Goal: Task Accomplishment & Management: Use online tool/utility

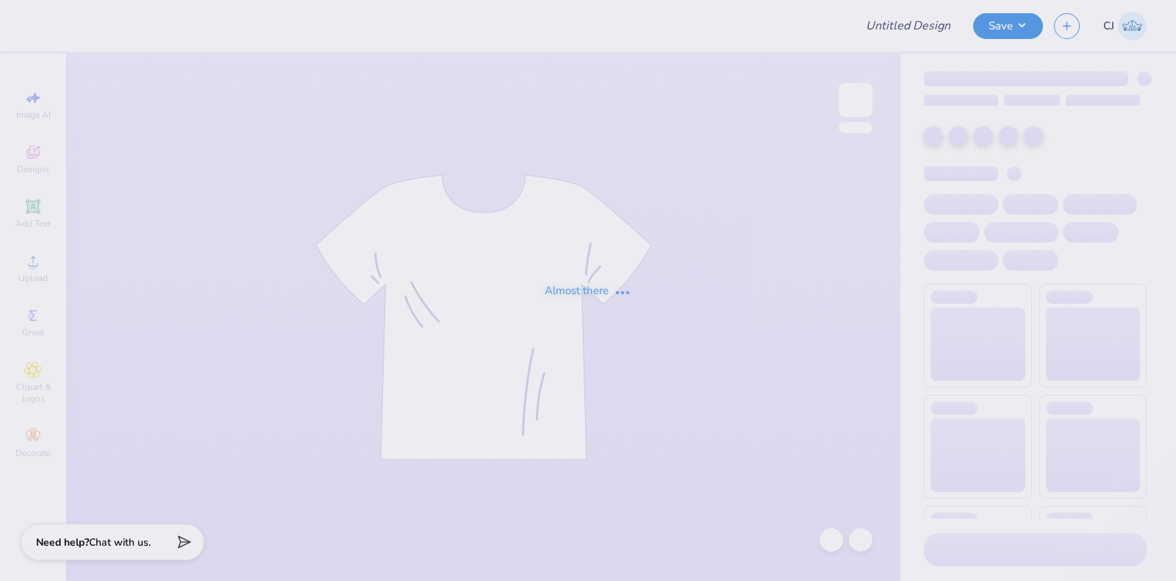
type input "[PERSON_NAME] : The [GEOGRAPHIC_DATA][US_STATE]"
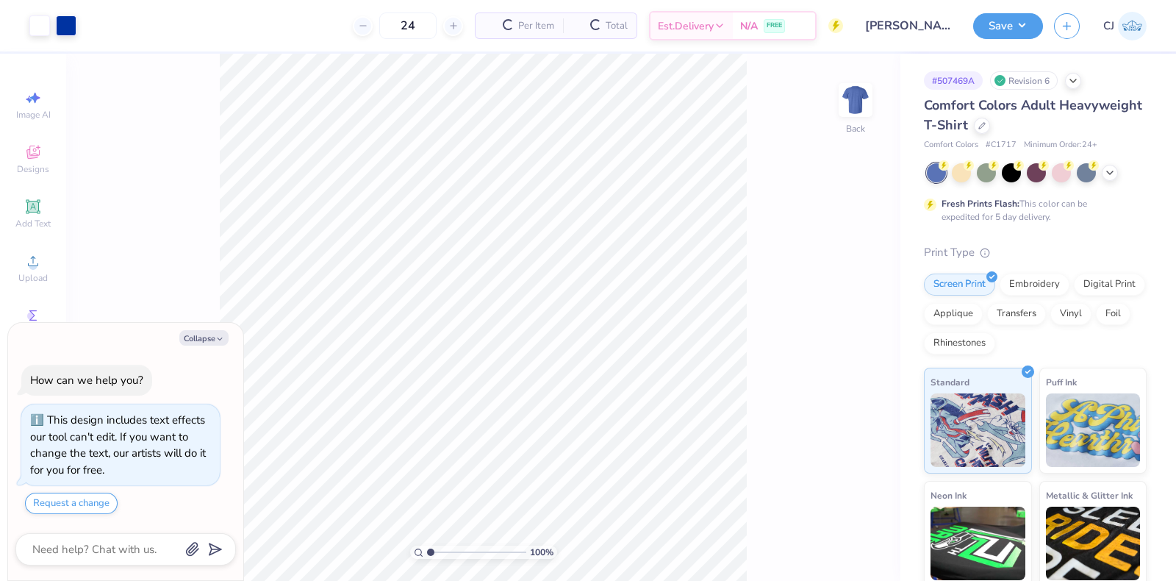
type textarea "x"
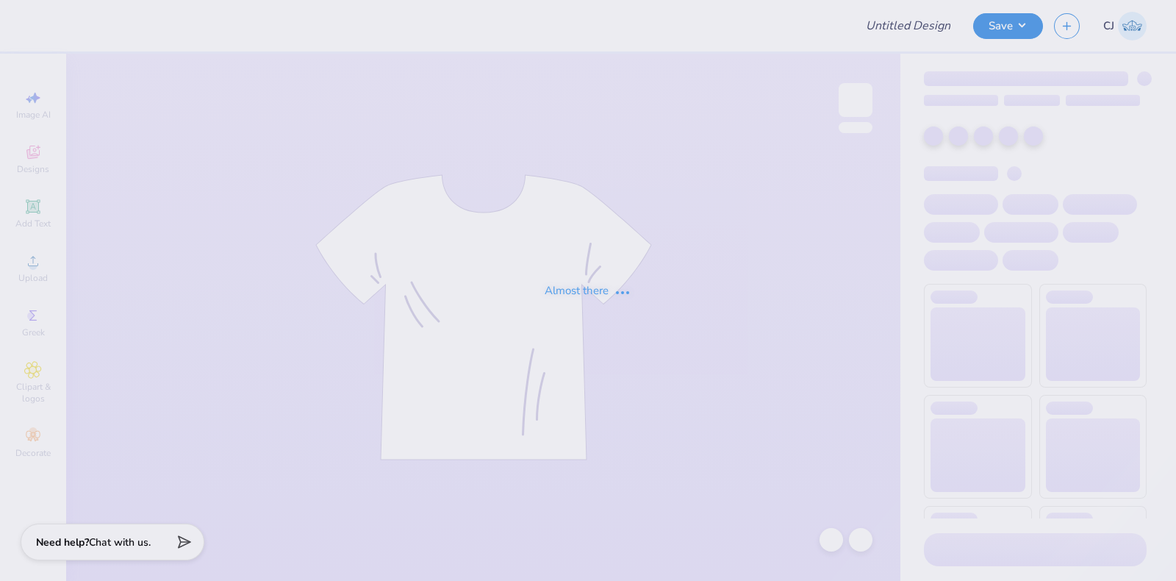
type input "SDT Tabling"
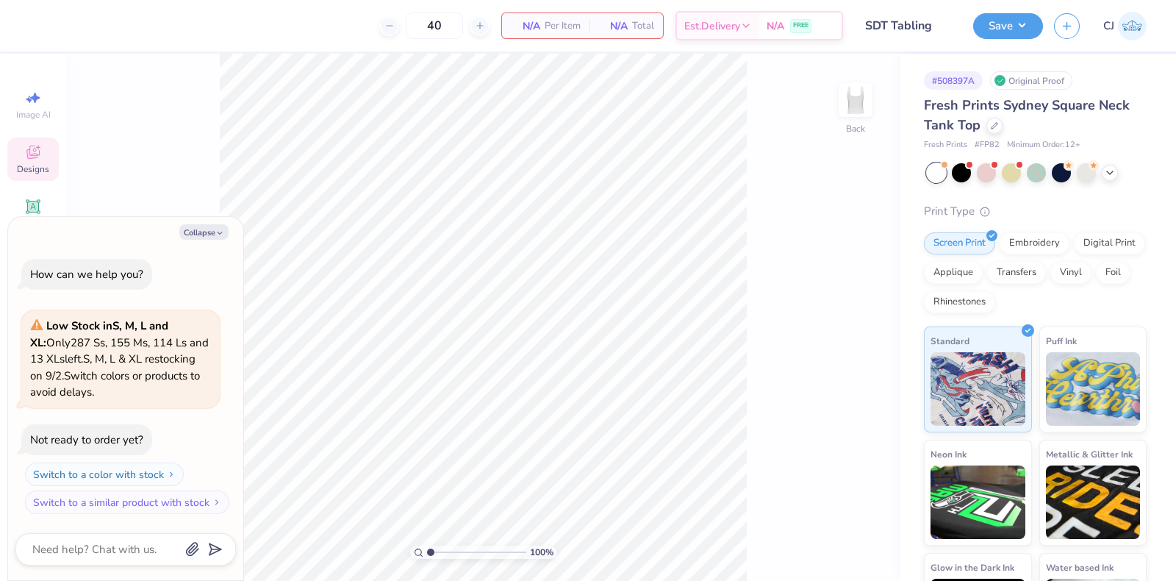
click at [36, 158] on icon at bounding box center [32, 152] width 13 height 13
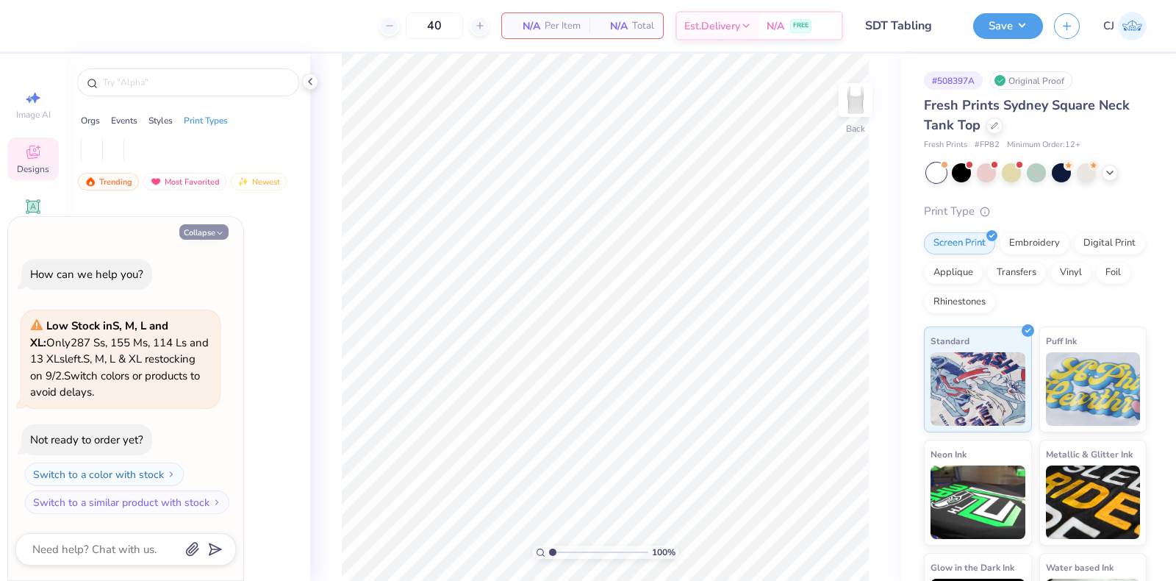
click at [198, 232] on button "Collapse" at bounding box center [203, 231] width 49 height 15
type textarea "x"
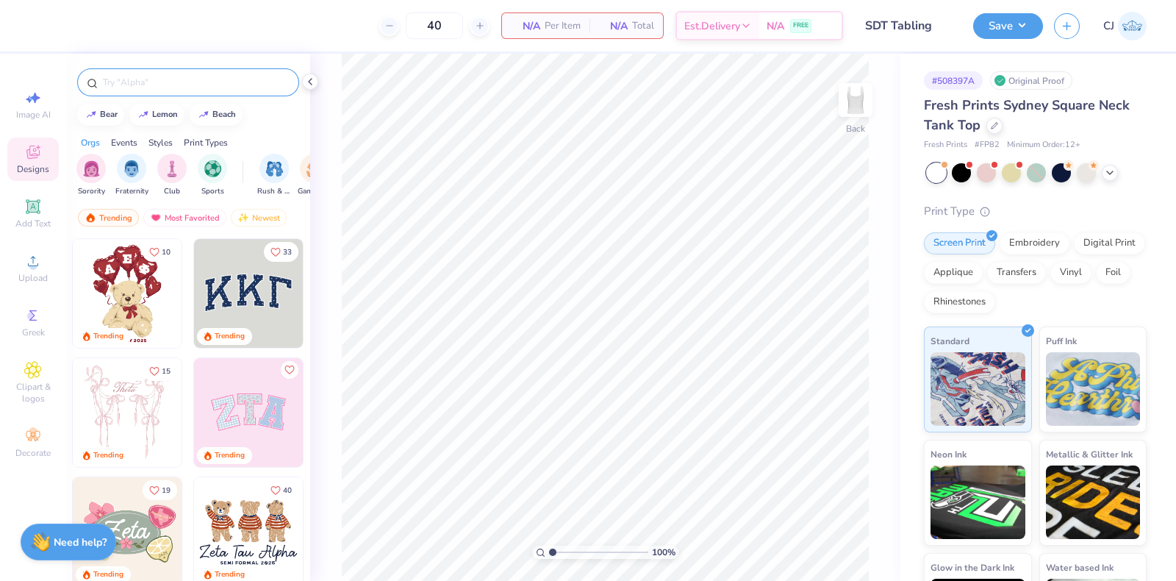
click at [150, 75] on input "text" at bounding box center [195, 82] width 188 height 15
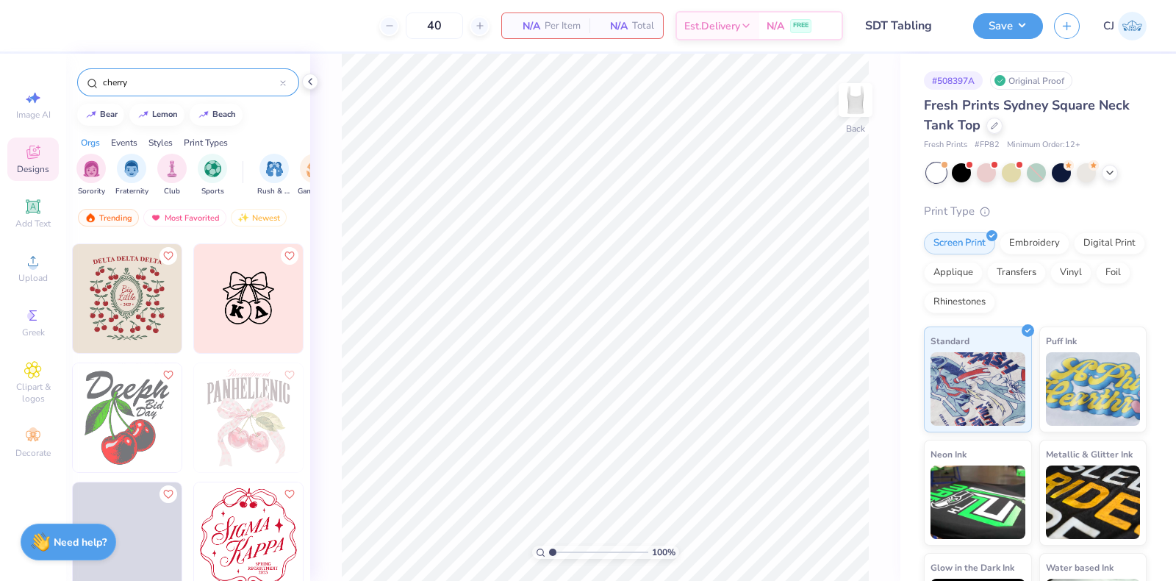
scroll to position [459, 0]
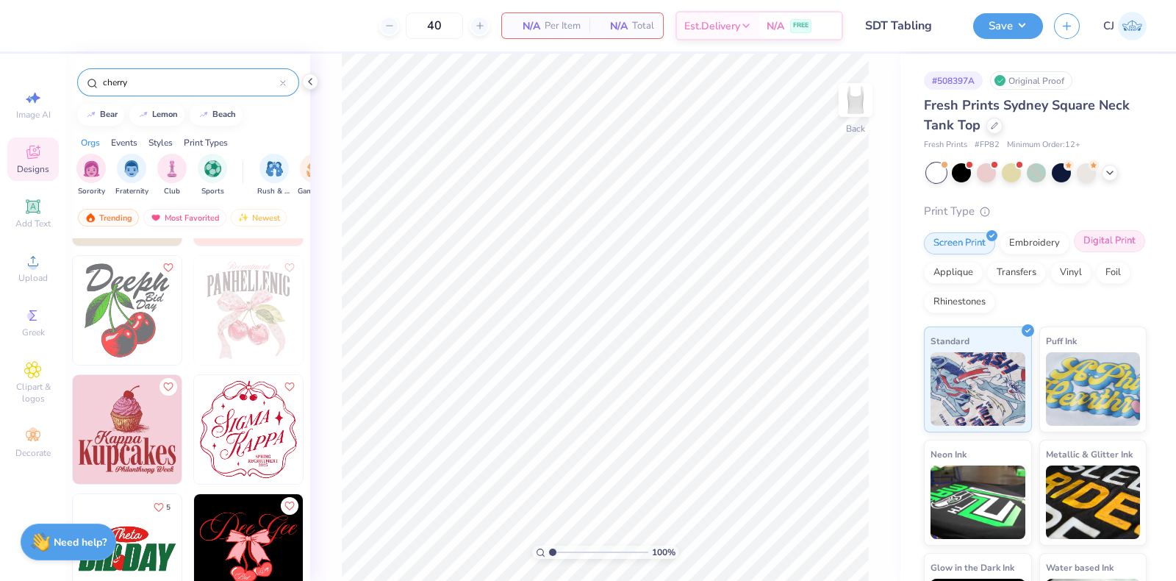
type input "cherry"
click at [1074, 252] on div "Digital Print" at bounding box center [1109, 241] width 71 height 22
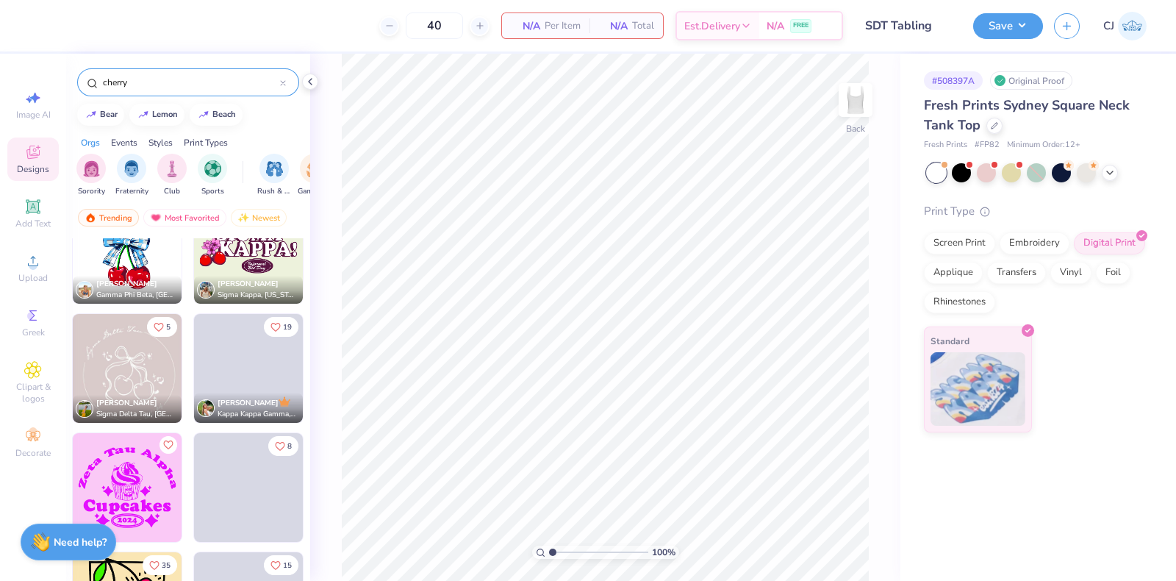
scroll to position [2095, 0]
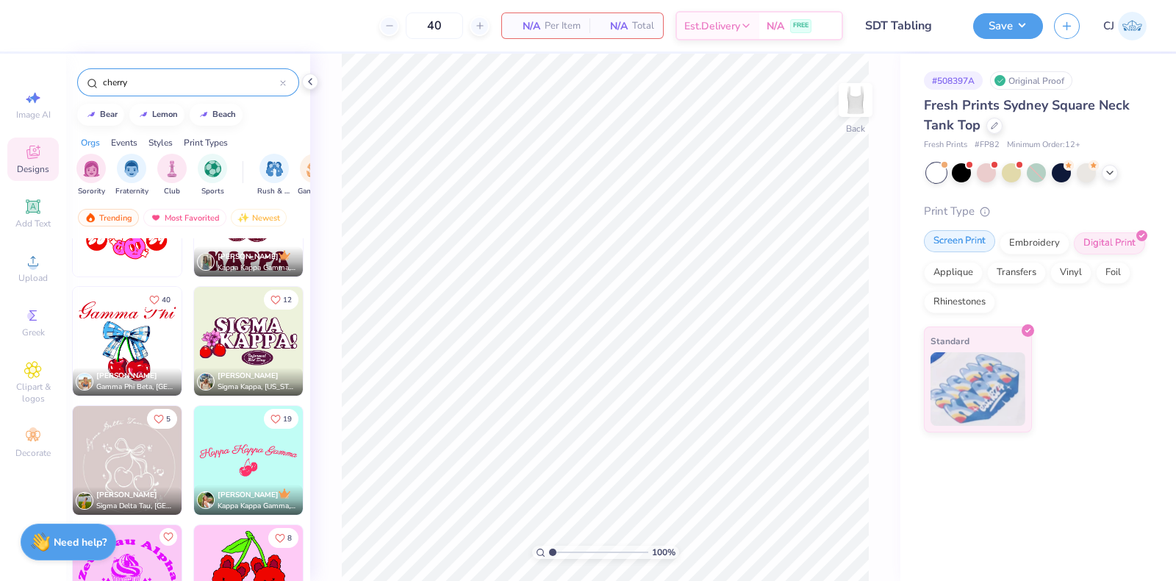
click at [956, 239] on div "Screen Print" at bounding box center [959, 241] width 71 height 22
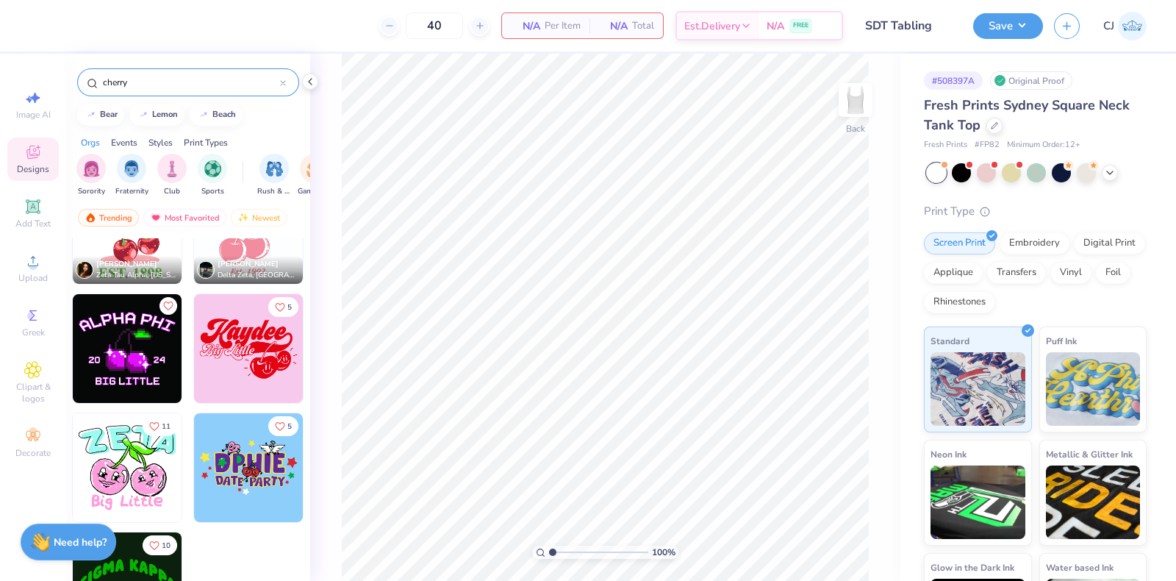
scroll to position [9142, 0]
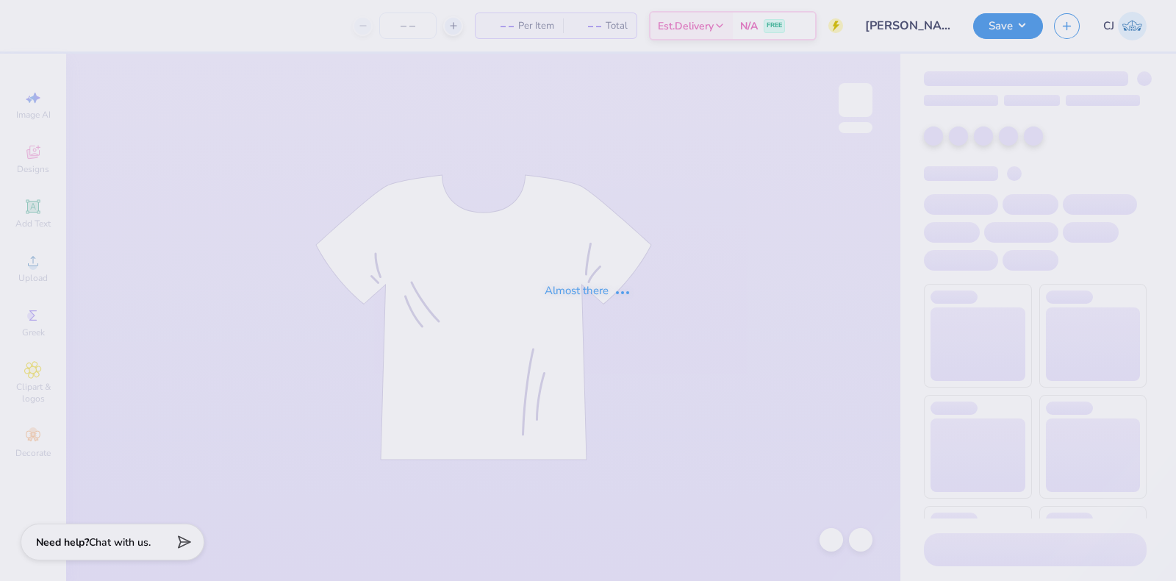
type input "[PERSON_NAME] : The [GEOGRAPHIC_DATA][US_STATE]"
type input "24"
